Goal: Task Accomplishment & Management: Manage account settings

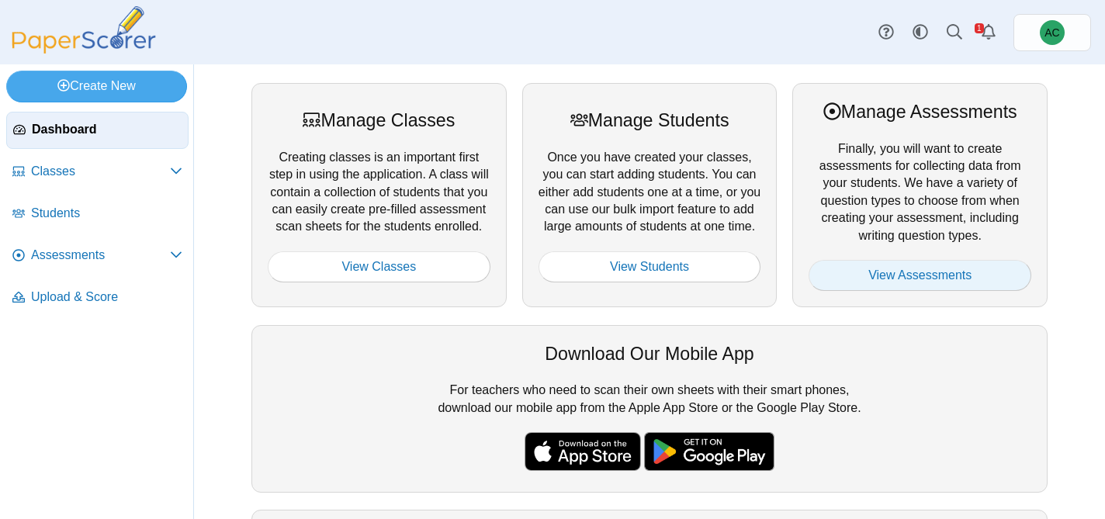
click at [858, 276] on link "View Assessments" at bounding box center [920, 275] width 223 height 31
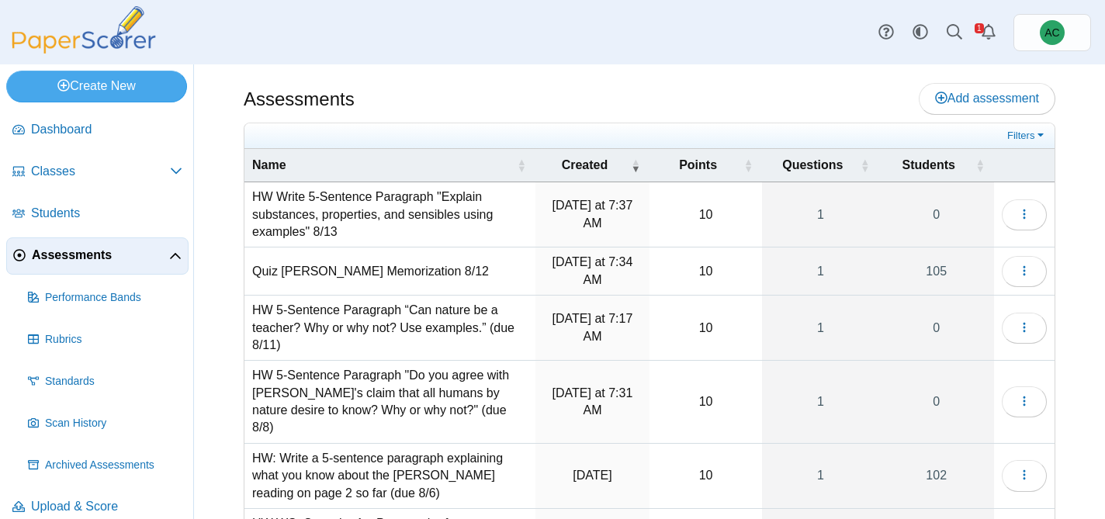
click at [295, 211] on td "HW Write 5-Sentence Paragraph "Explain substances, properties, and sensibles us…" at bounding box center [389, 214] width 291 height 65
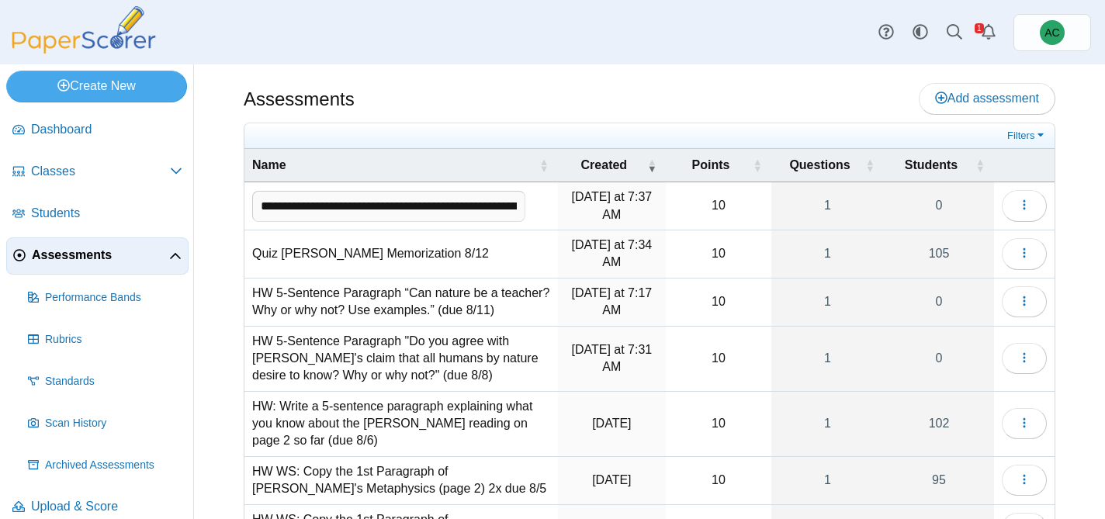
click at [237, 233] on div "Assessments Add assessment 10 1" at bounding box center [649, 291] width 911 height 455
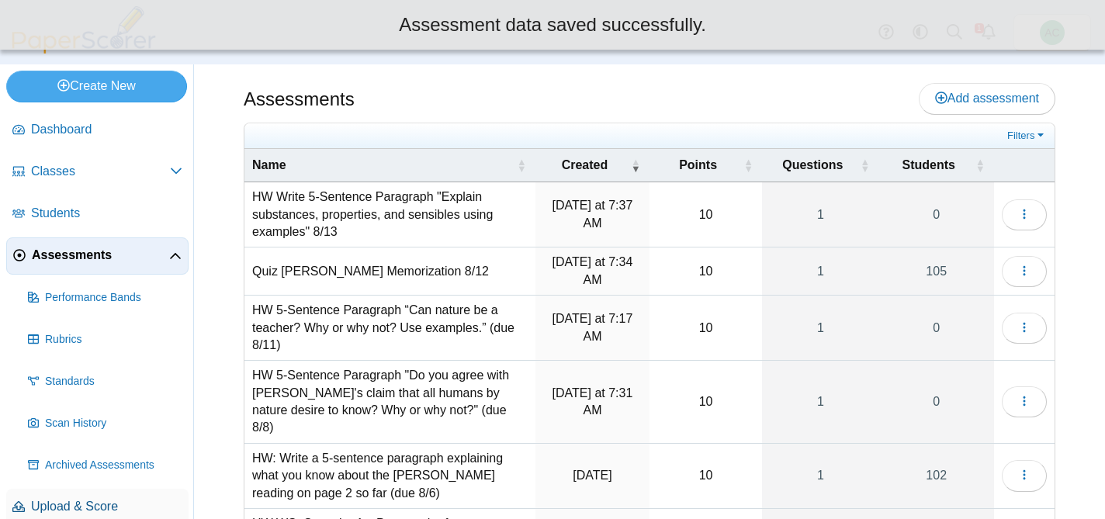
click at [78, 510] on span "Upload & Score" at bounding box center [106, 506] width 151 height 17
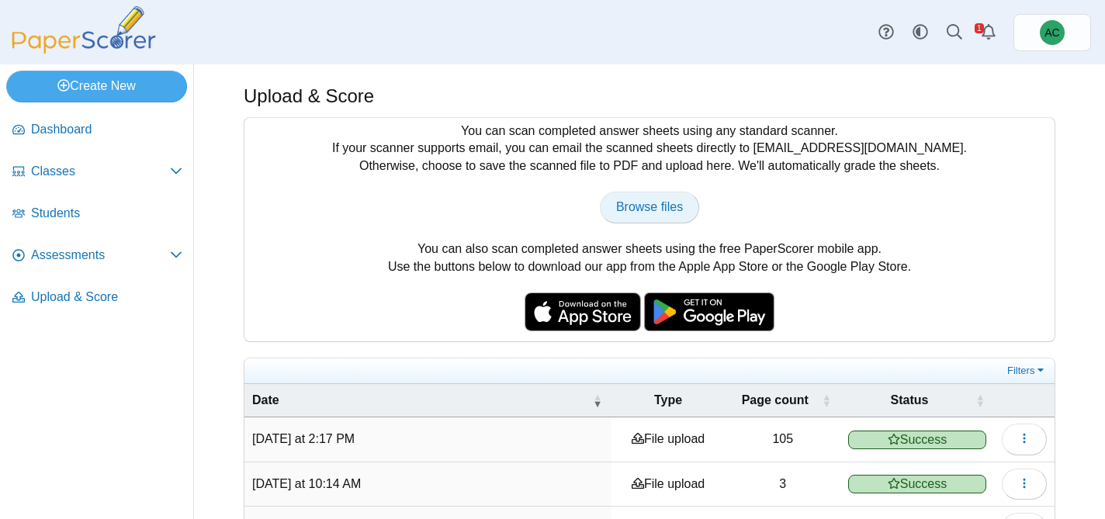
click at [625, 192] on link "Browse files" at bounding box center [649, 207] width 99 height 31
type input "**********"
click at [76, 133] on span "Dashboard" at bounding box center [106, 129] width 151 height 17
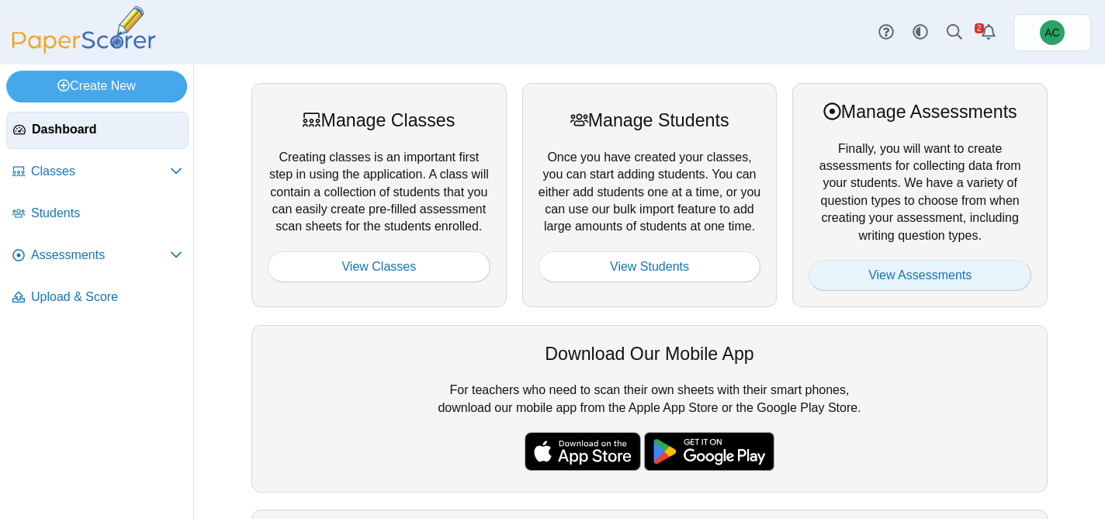
click at [894, 284] on link "View Assessments" at bounding box center [920, 275] width 223 height 31
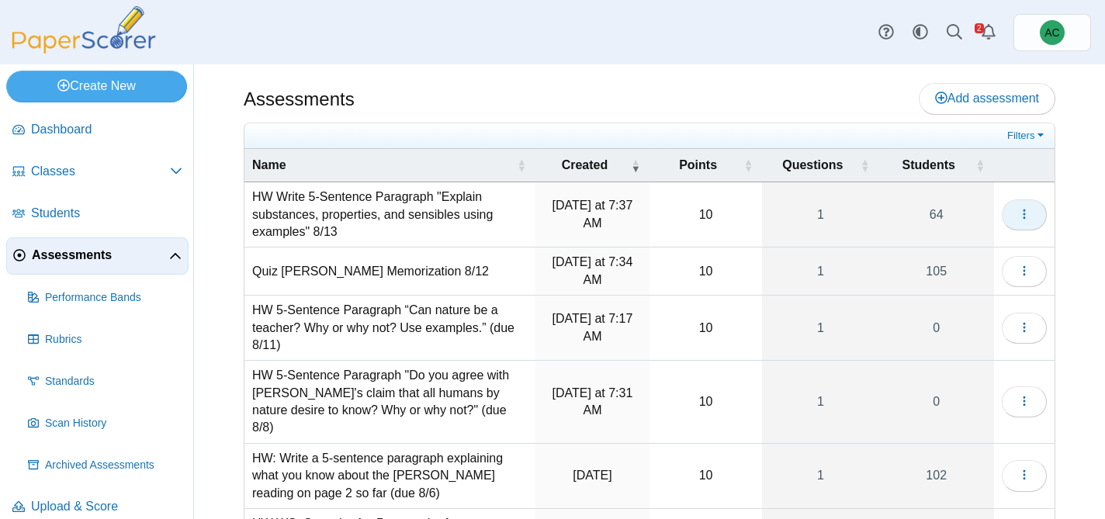
click at [1028, 202] on button "button" at bounding box center [1024, 214] width 45 height 31
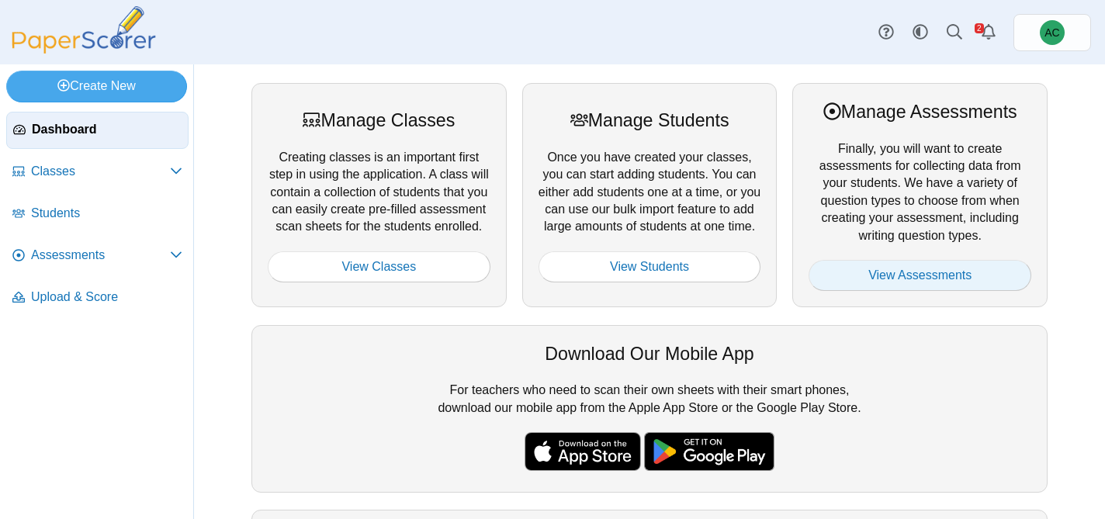
click at [846, 290] on link "View Assessments" at bounding box center [920, 275] width 223 height 31
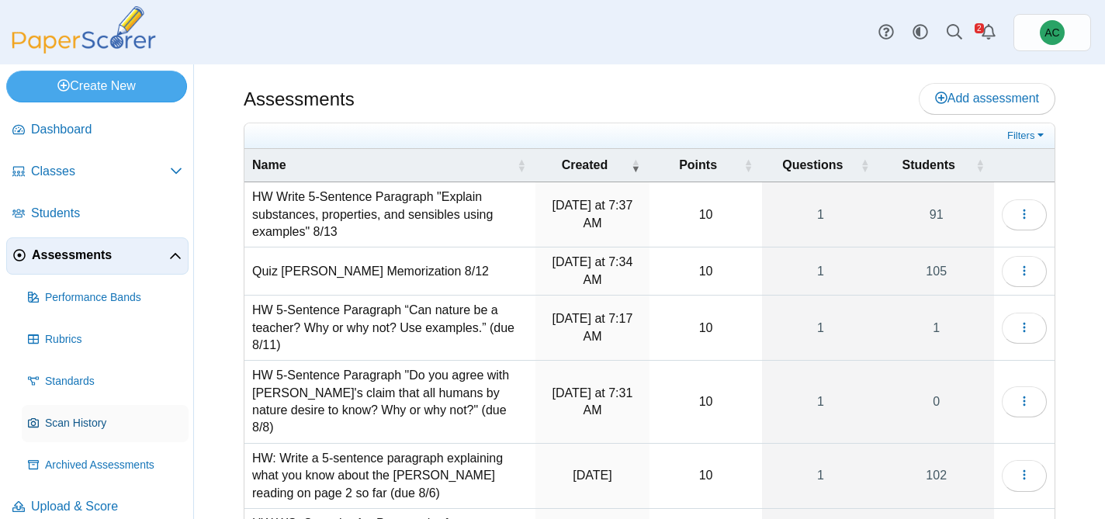
scroll to position [17, 0]
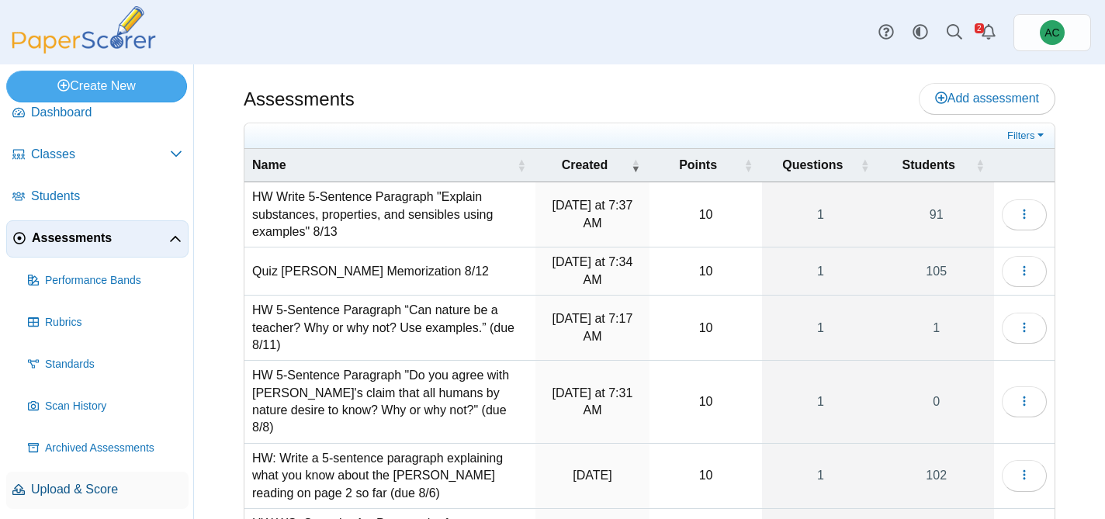
click at [44, 483] on span "Upload & Score" at bounding box center [106, 489] width 151 height 17
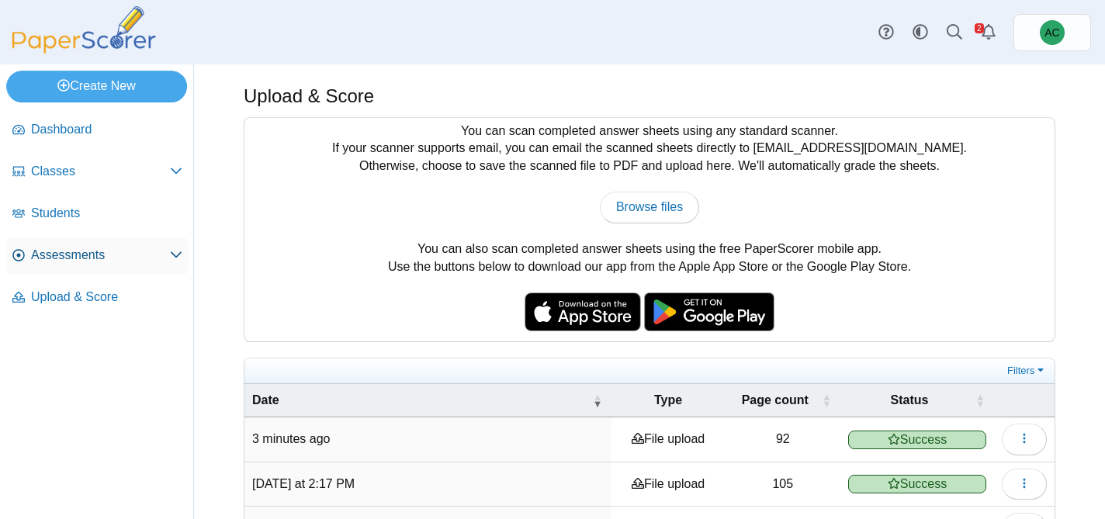
click at [56, 241] on link "Assessments" at bounding box center [97, 255] width 182 height 37
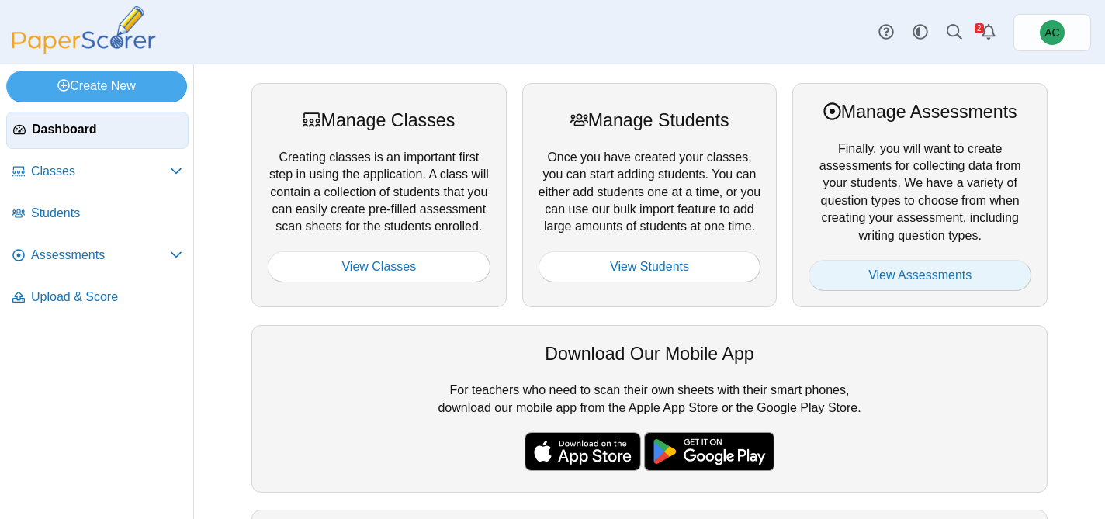
click at [868, 267] on link "View Assessments" at bounding box center [920, 275] width 223 height 31
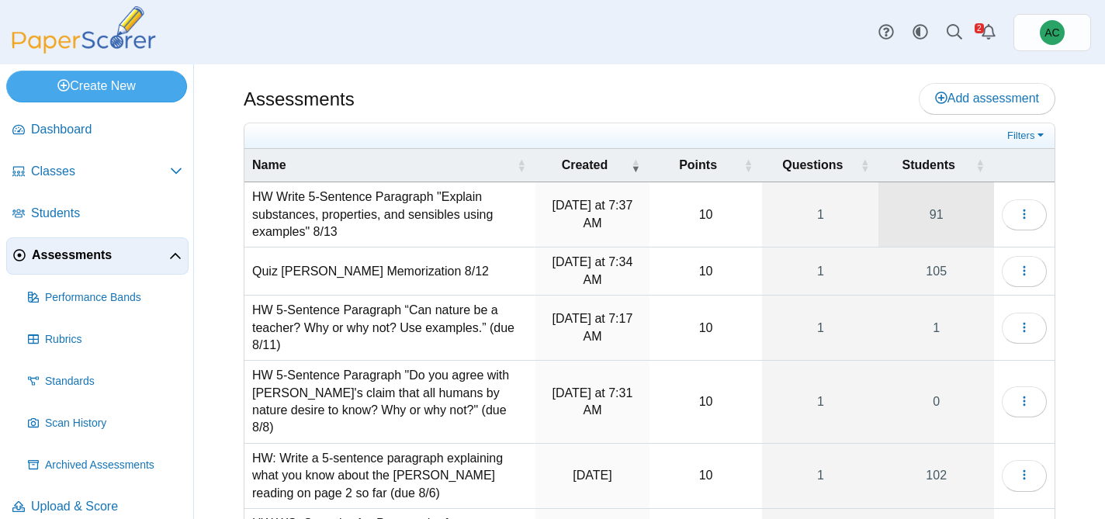
click at [955, 218] on link "91" at bounding box center [937, 214] width 116 height 64
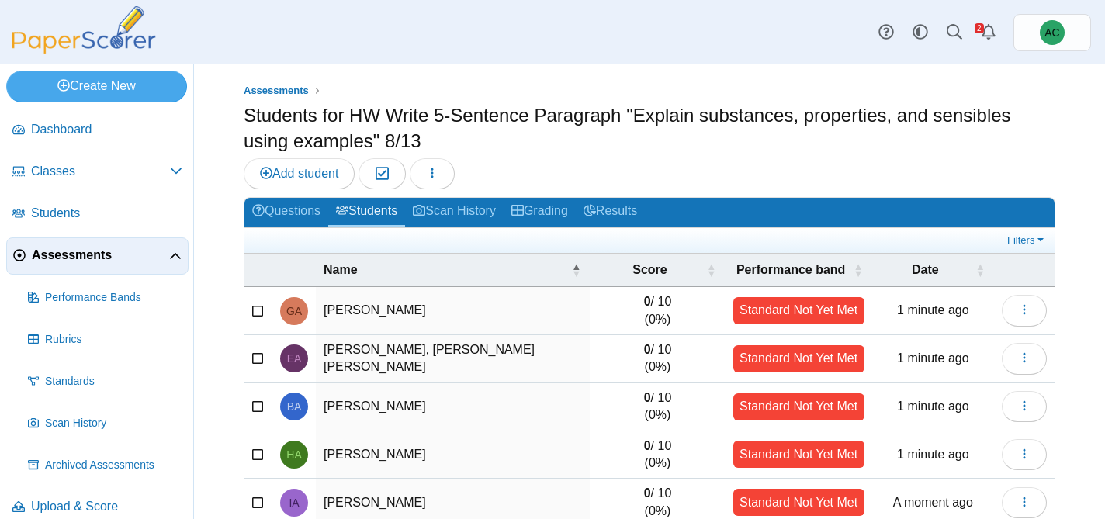
click at [71, 40] on img at bounding box center [83, 29] width 155 height 47
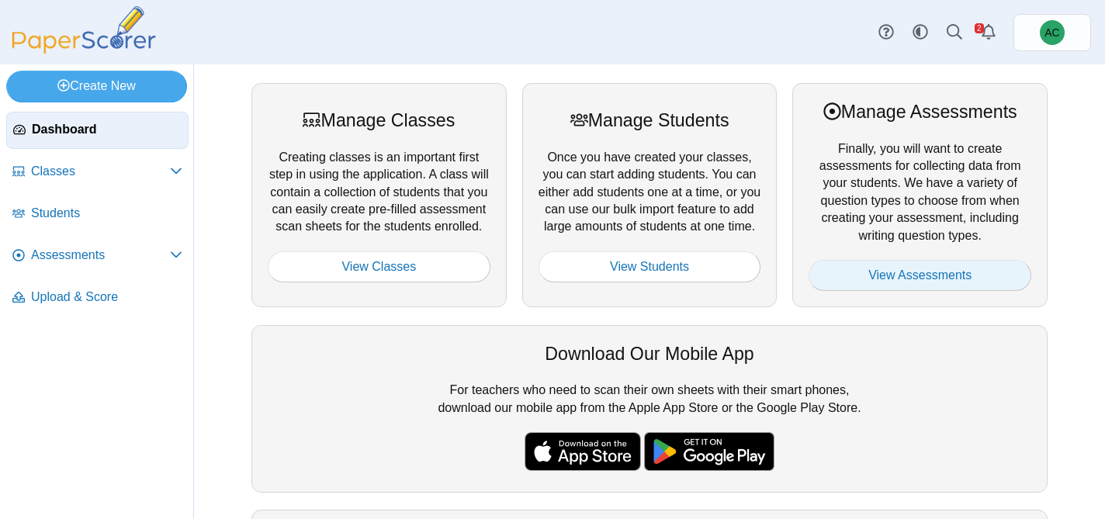
click at [920, 265] on link "View Assessments" at bounding box center [920, 275] width 223 height 31
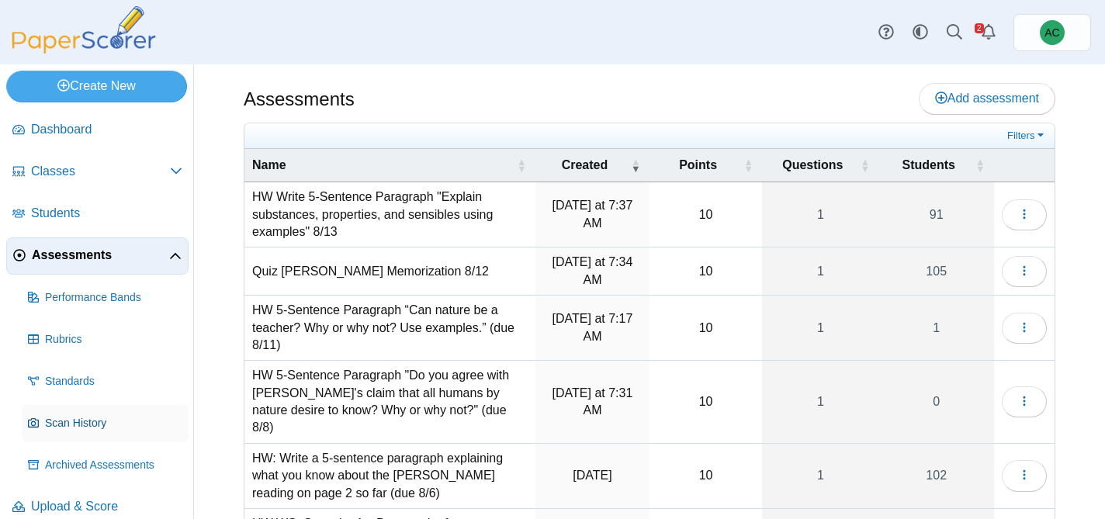
scroll to position [17, 0]
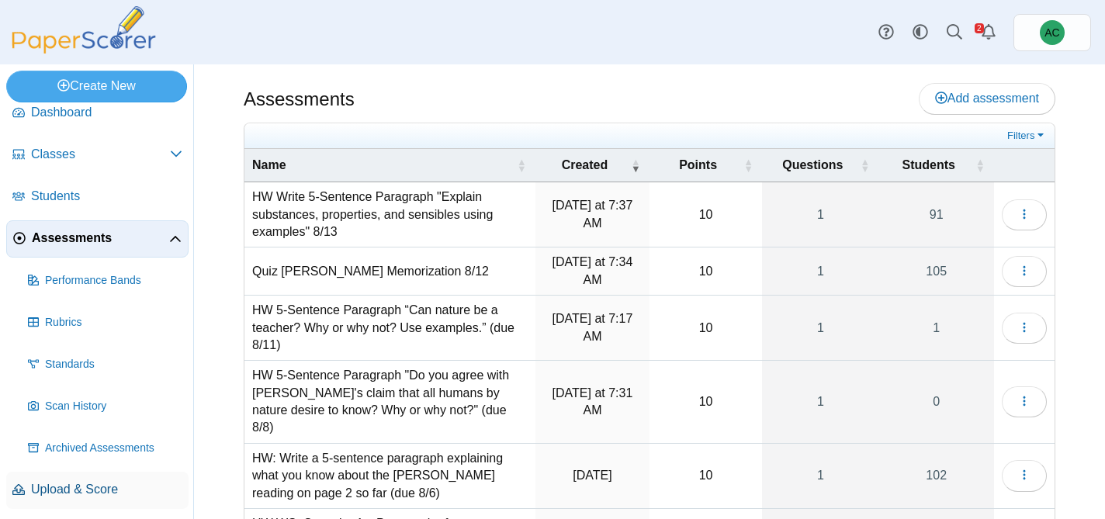
click at [76, 483] on span "Upload & Score" at bounding box center [106, 489] width 151 height 17
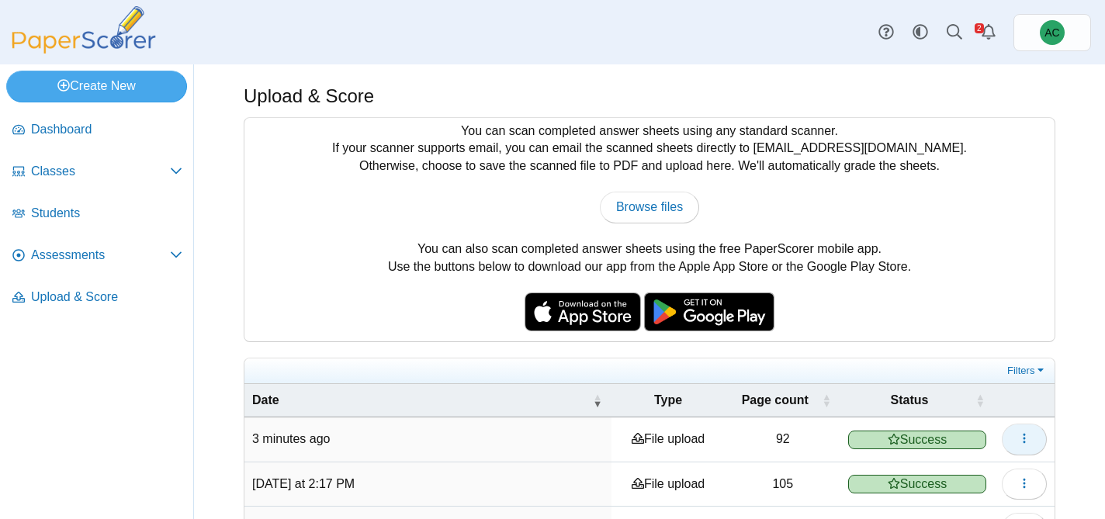
click at [1017, 432] on button "button" at bounding box center [1024, 439] width 45 height 31
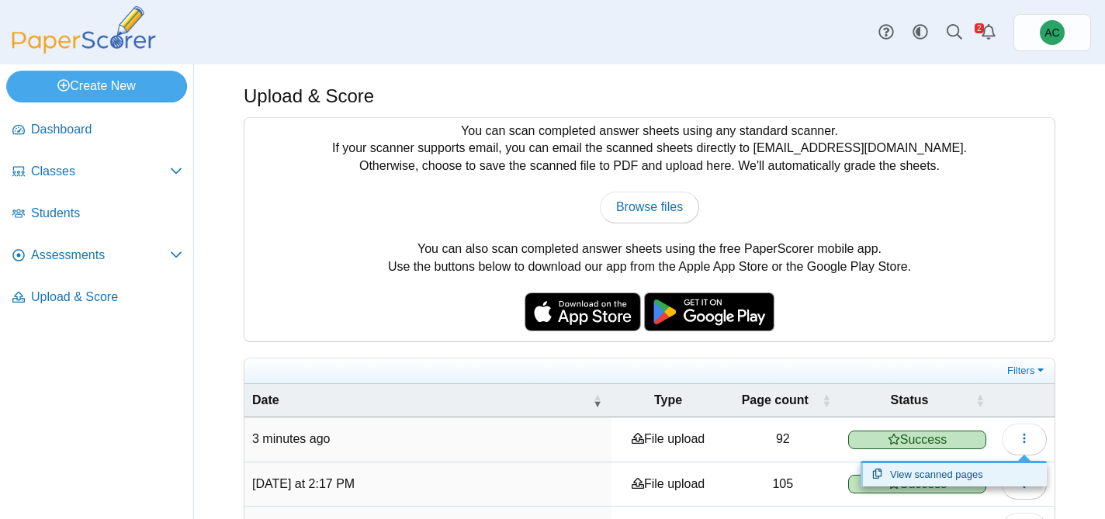
click at [955, 480] on link "View scanned pages" at bounding box center [954, 474] width 186 height 23
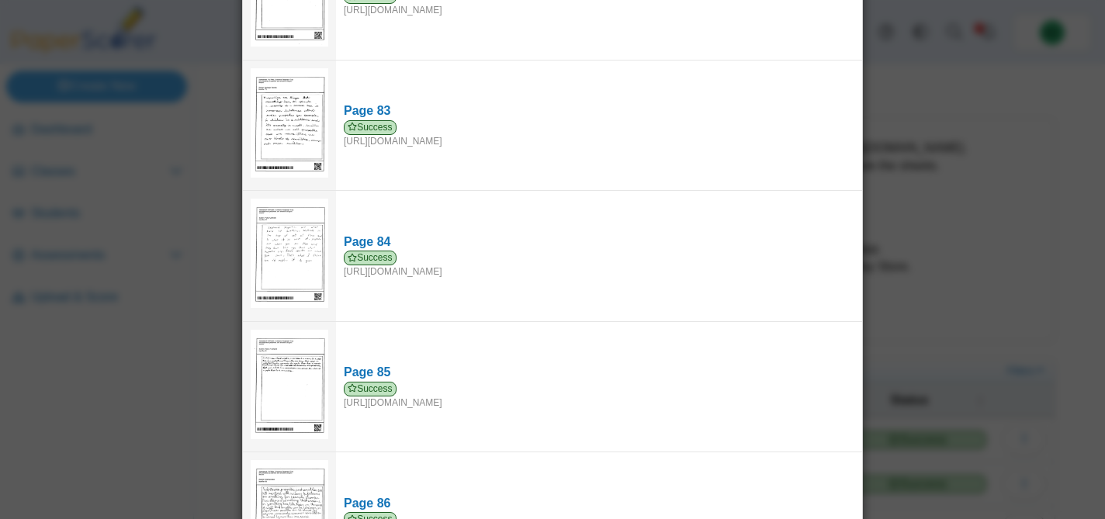
scroll to position [11571, 0]
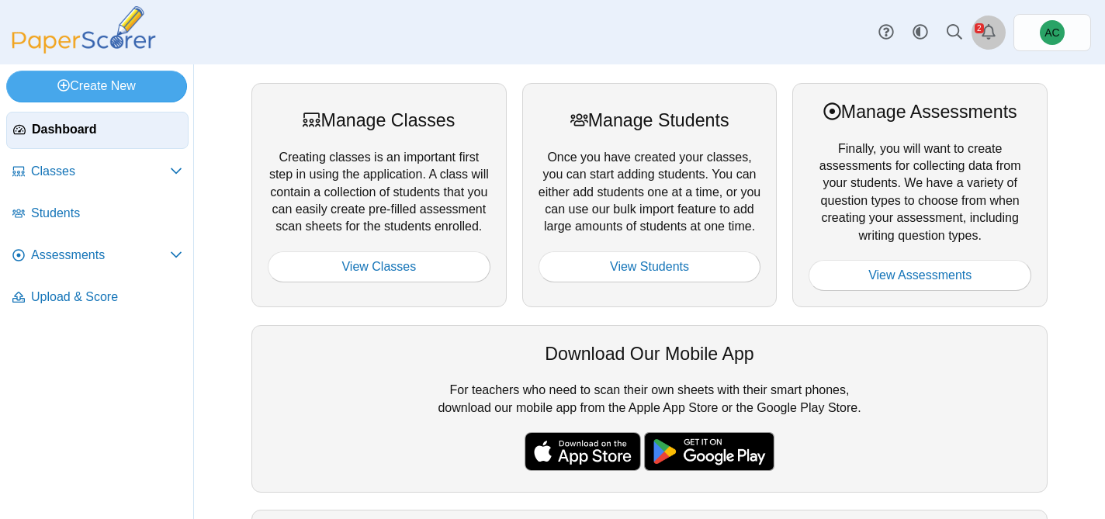
click at [982, 36] on icon "Alerts" at bounding box center [989, 32] width 16 height 16
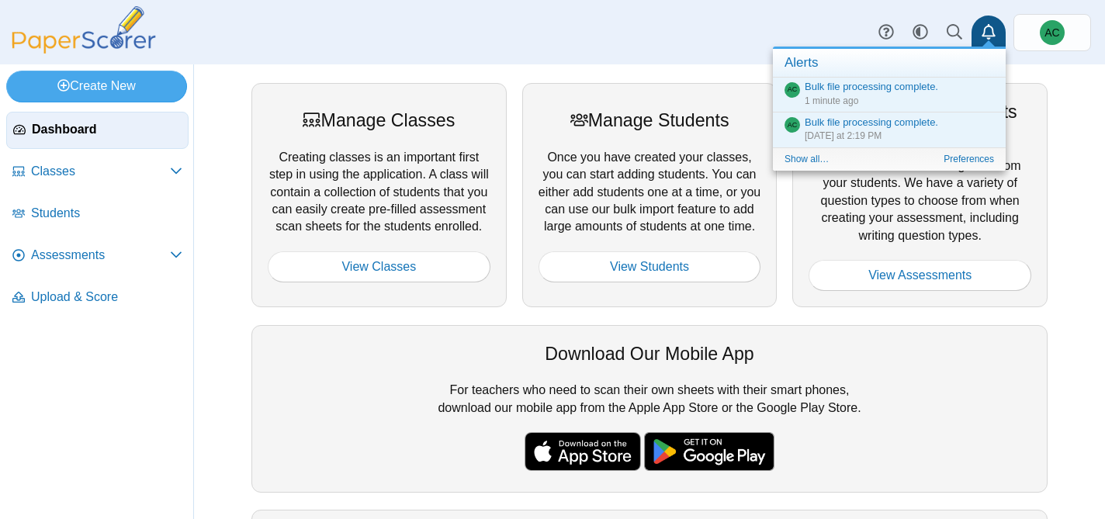
click at [982, 36] on icon "Alerts" at bounding box center [989, 32] width 16 height 16
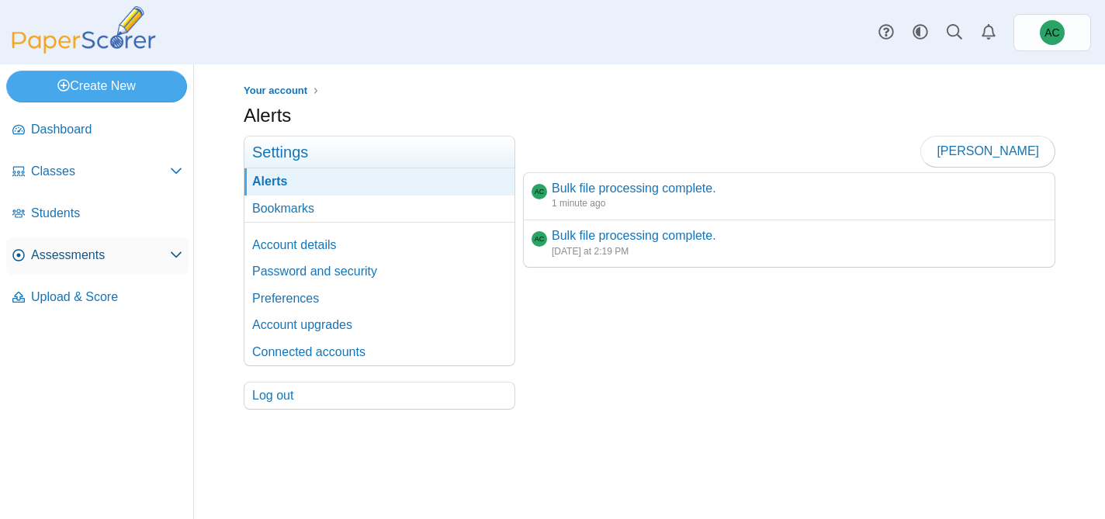
click at [41, 255] on span "Assessments" at bounding box center [100, 255] width 139 height 17
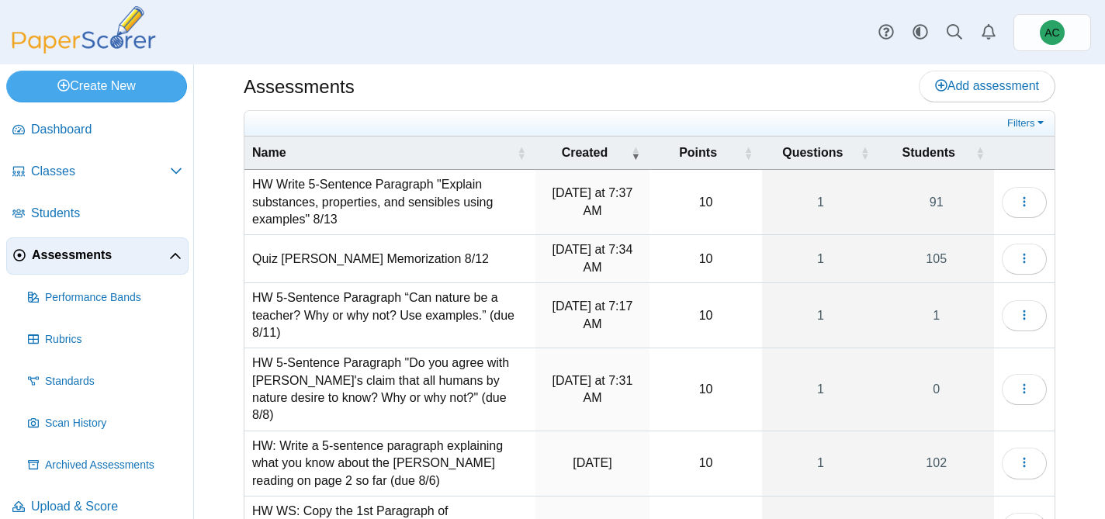
scroll to position [14, 0]
